Goal: Navigation & Orientation: Find specific page/section

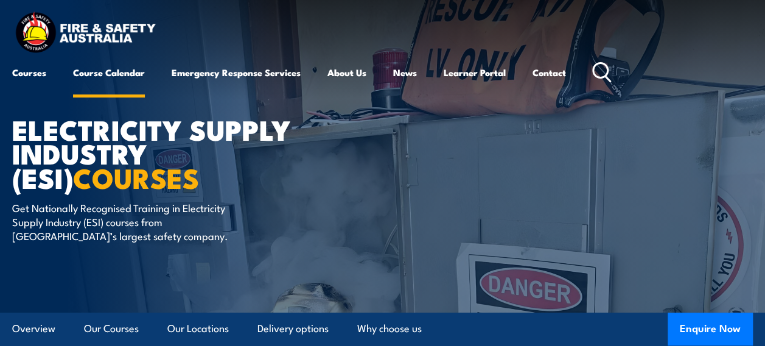
click at [99, 74] on link "Course Calendar" at bounding box center [109, 72] width 72 height 29
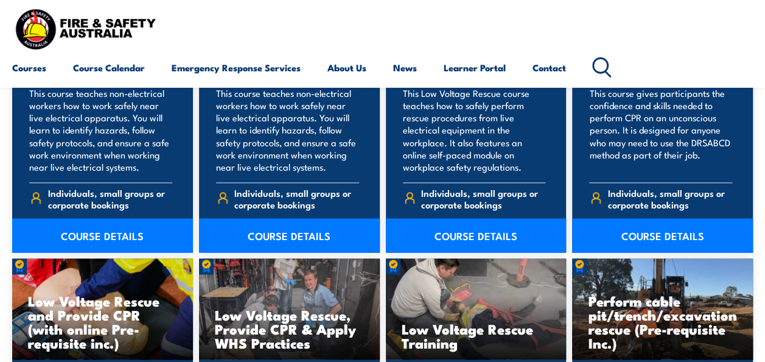
scroll to position [1157, 0]
